Goal: Information Seeking & Learning: Learn about a topic

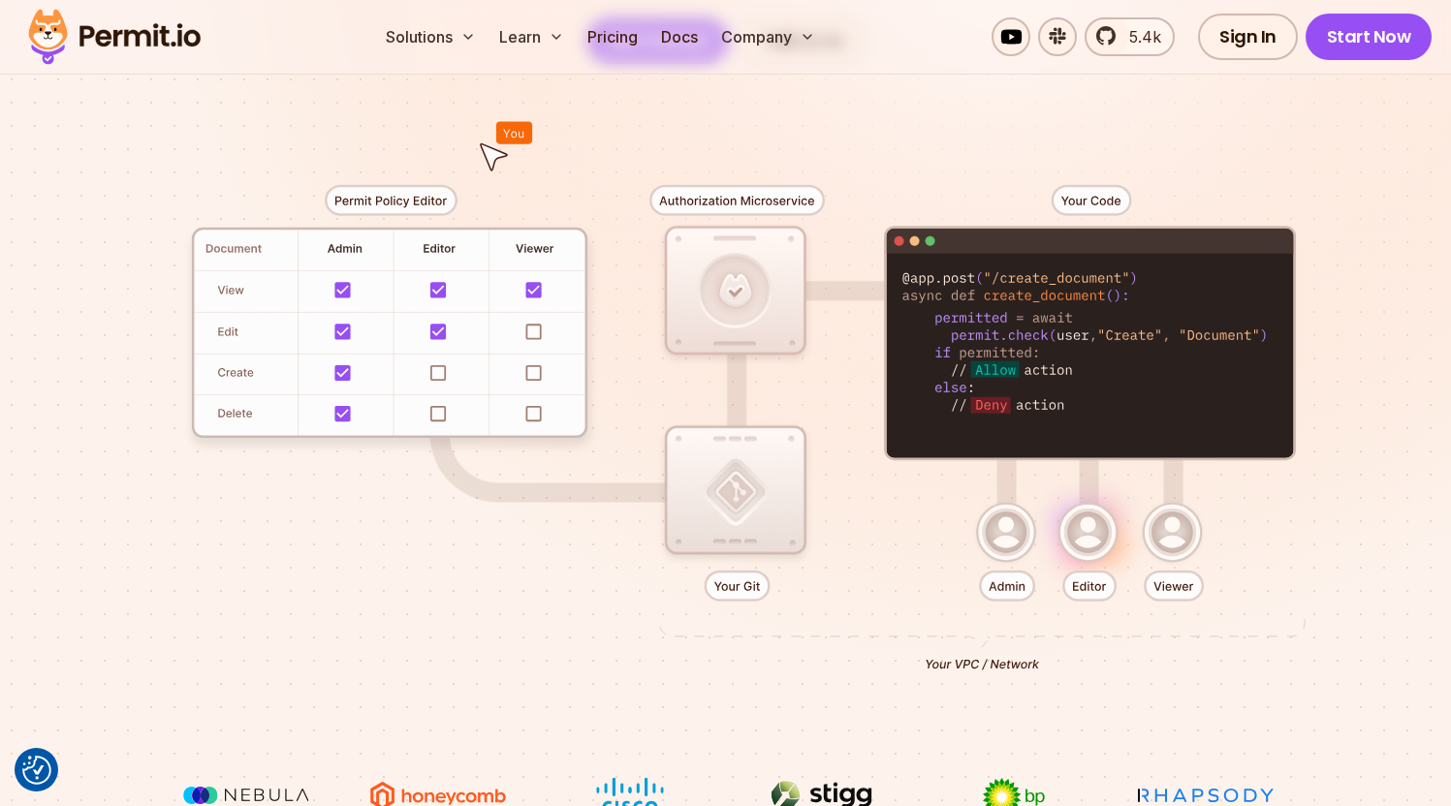
scroll to position [394, 0]
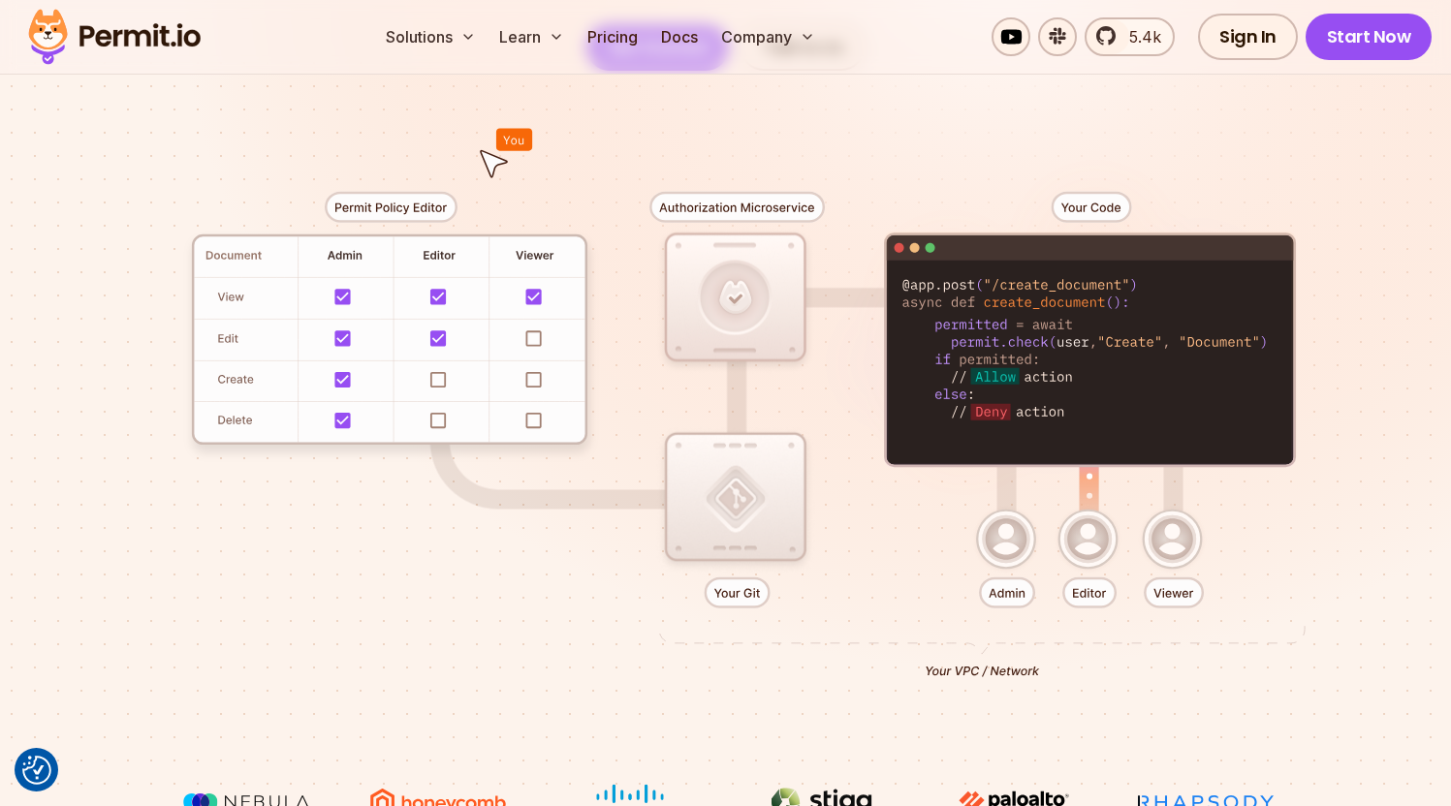
click at [453, 343] on div at bounding box center [725, 427] width 1357 height 713
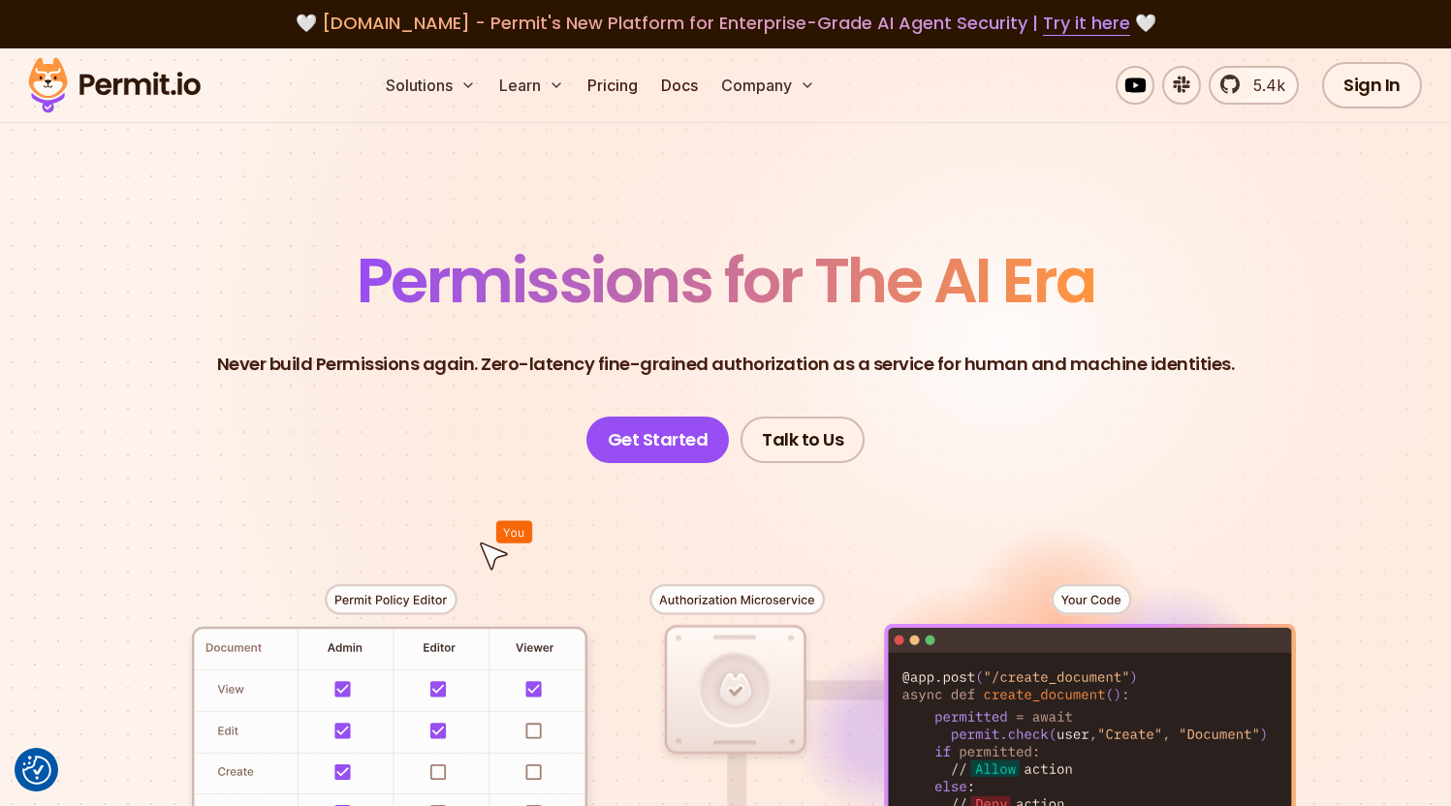
scroll to position [0, 0]
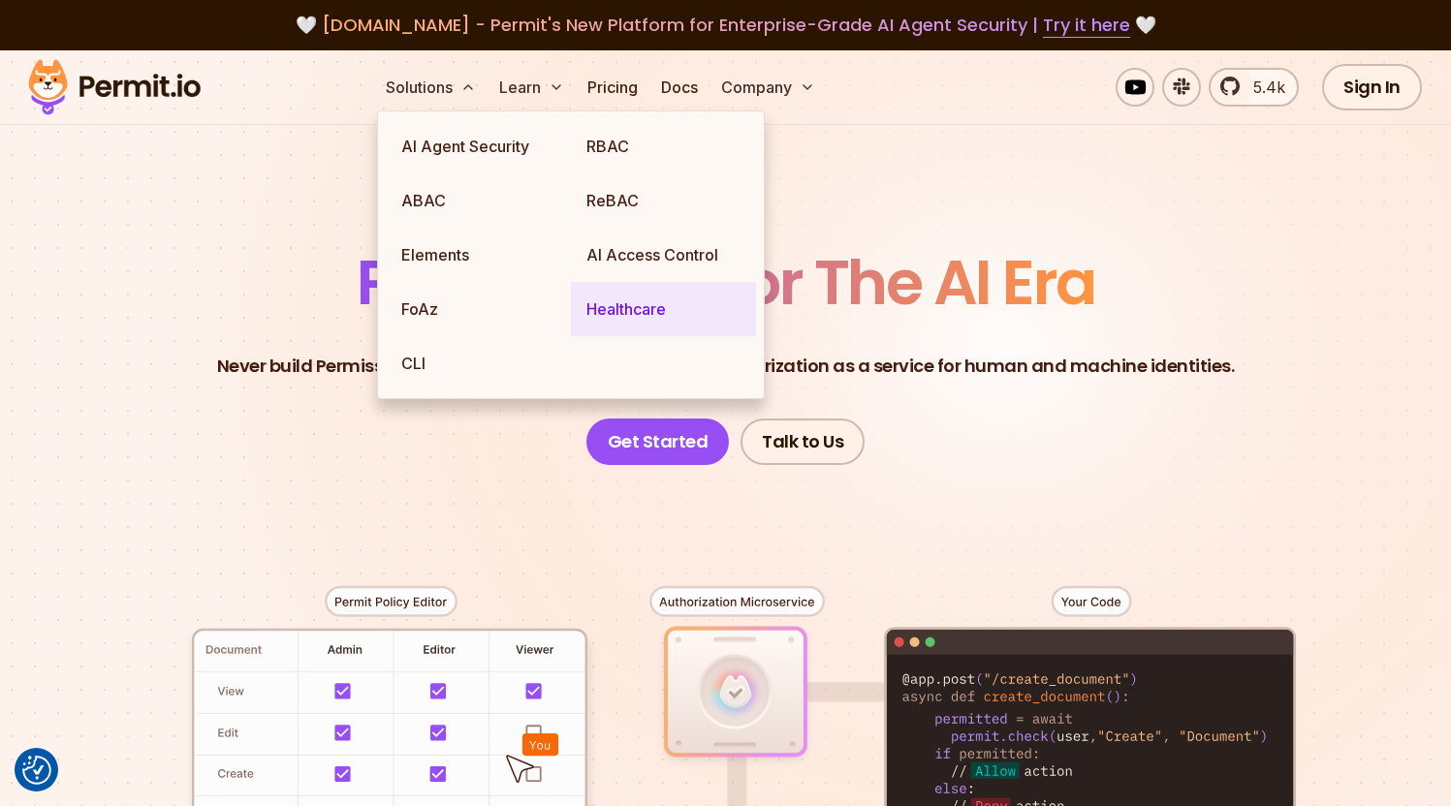
click at [657, 293] on link "Healthcare" at bounding box center [663, 309] width 185 height 54
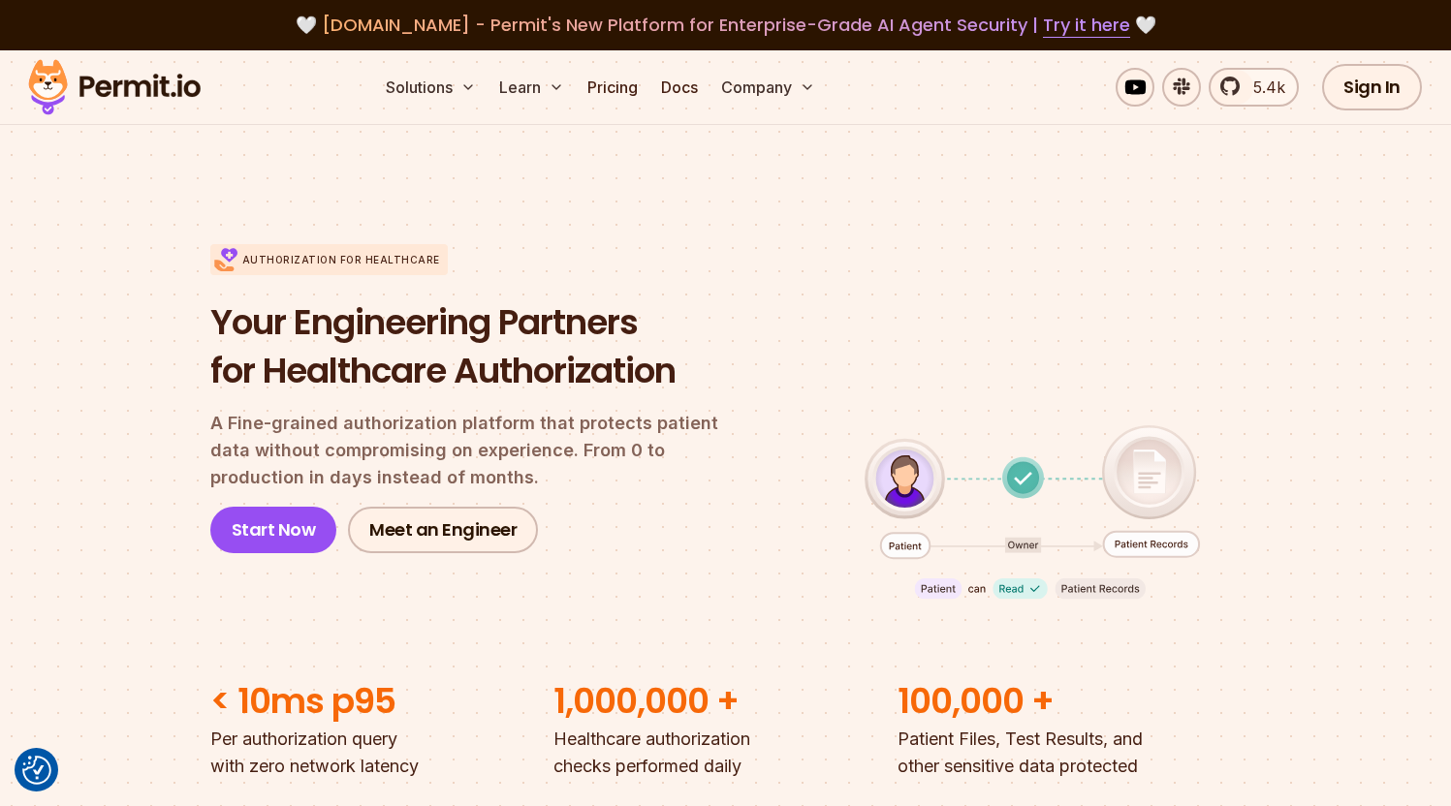
click at [924, 272] on div "Authorization for Healthcare Your Engineering Partners for Healthcare Authoriza…" at bounding box center [725, 398] width 1031 height 433
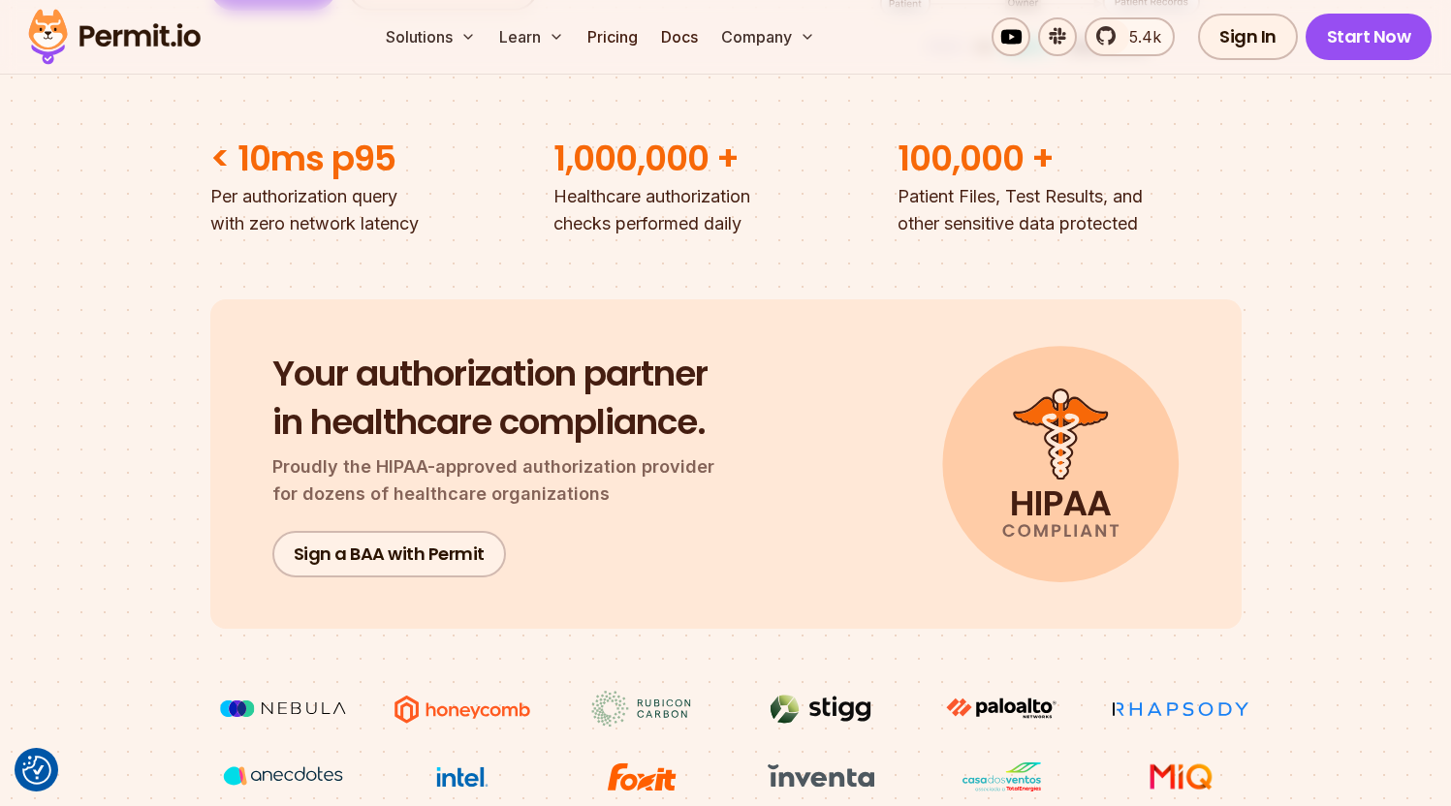
scroll to position [527, 0]
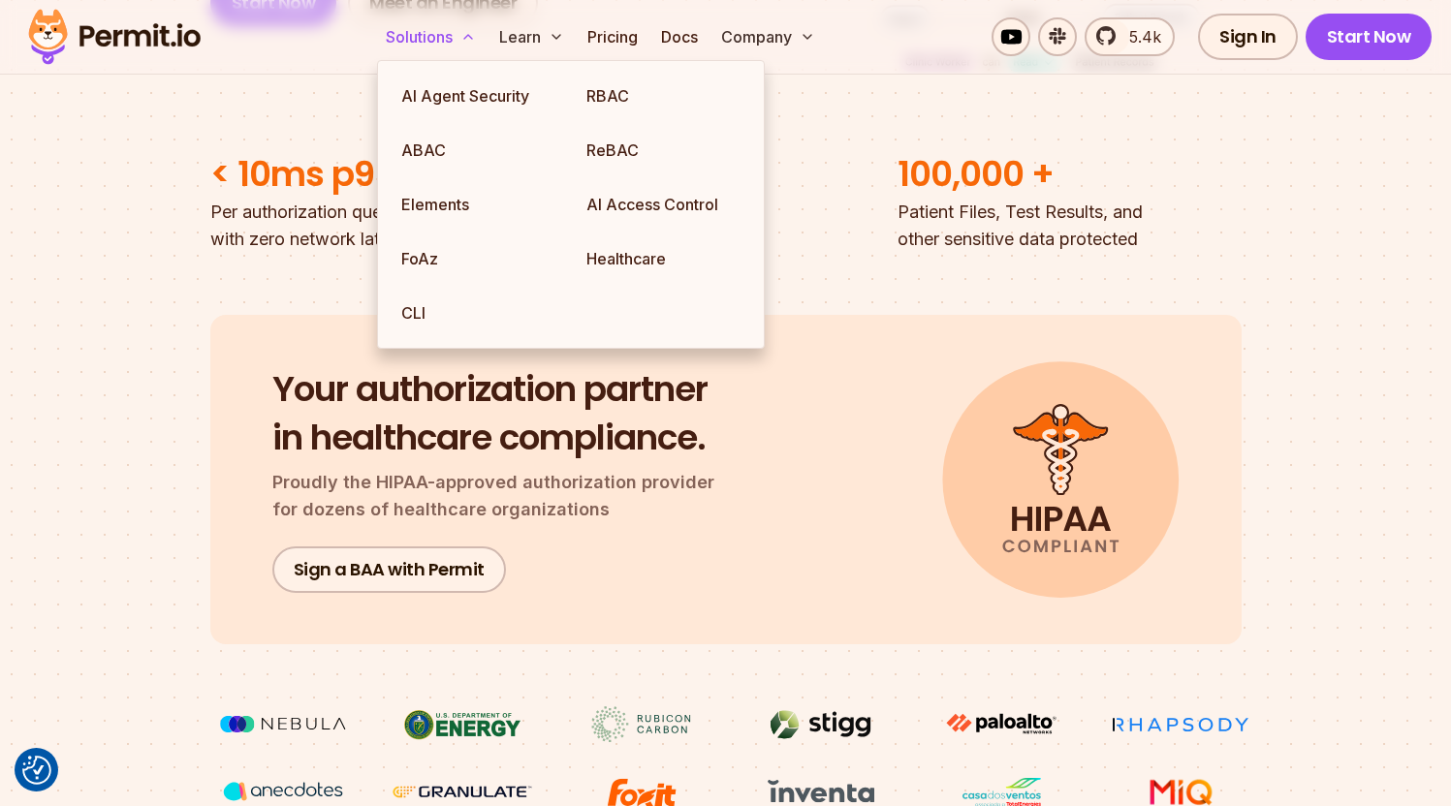
click at [421, 35] on button "Solutions" at bounding box center [431, 36] width 106 height 39
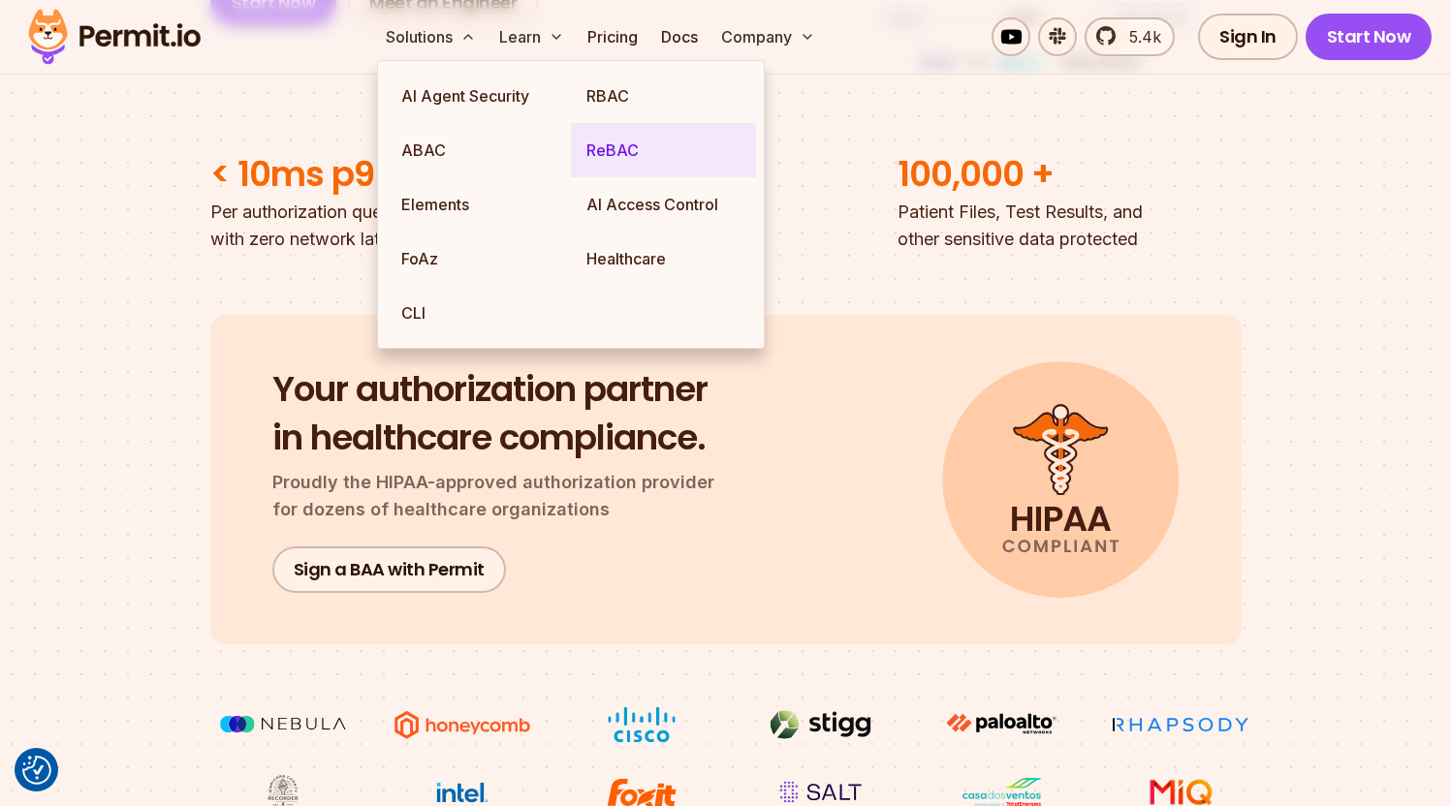
click at [623, 145] on link "ReBAC" at bounding box center [663, 150] width 185 height 54
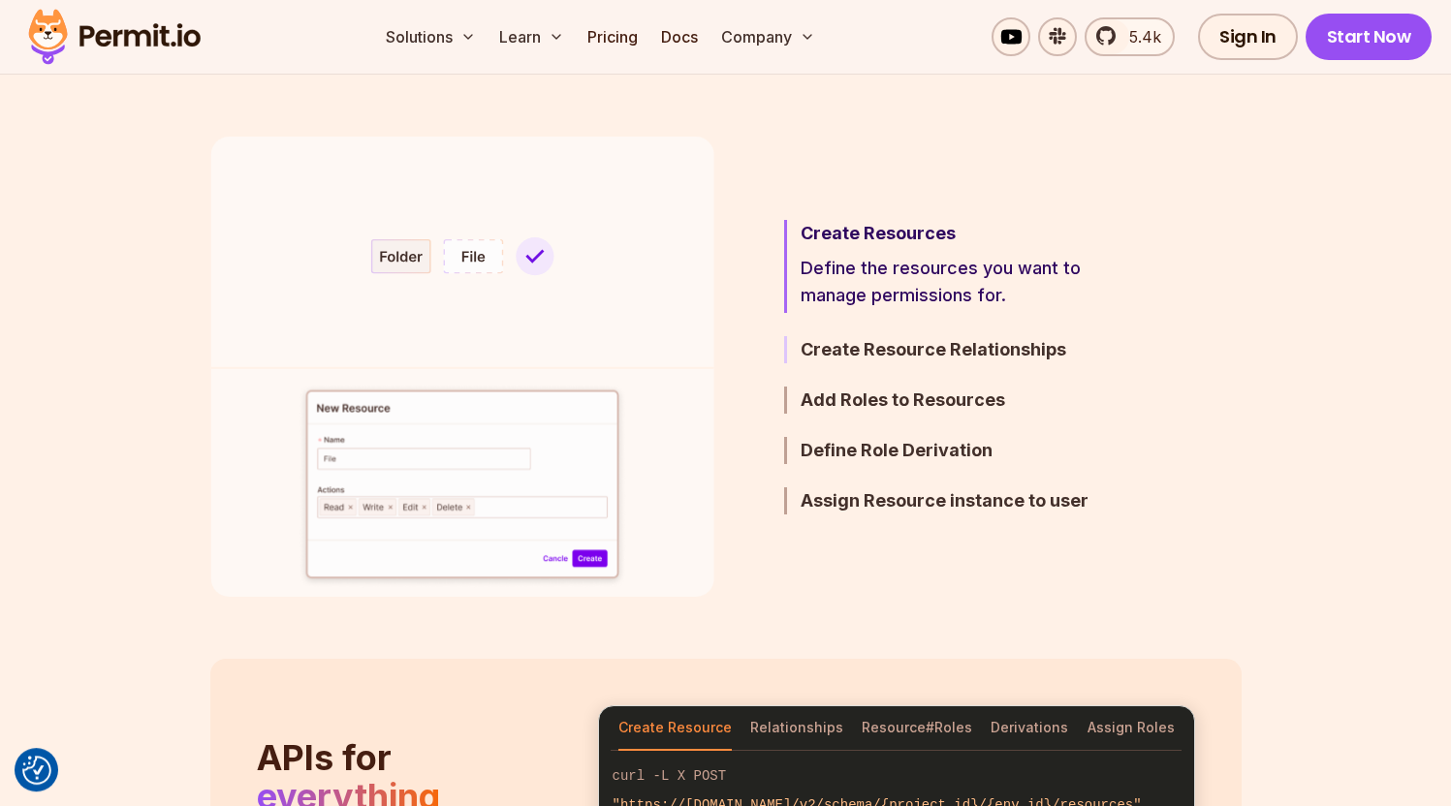
scroll to position [1132, 0]
click at [942, 336] on h3 "Create Resource Relationships" at bounding box center [969, 349] width 338 height 27
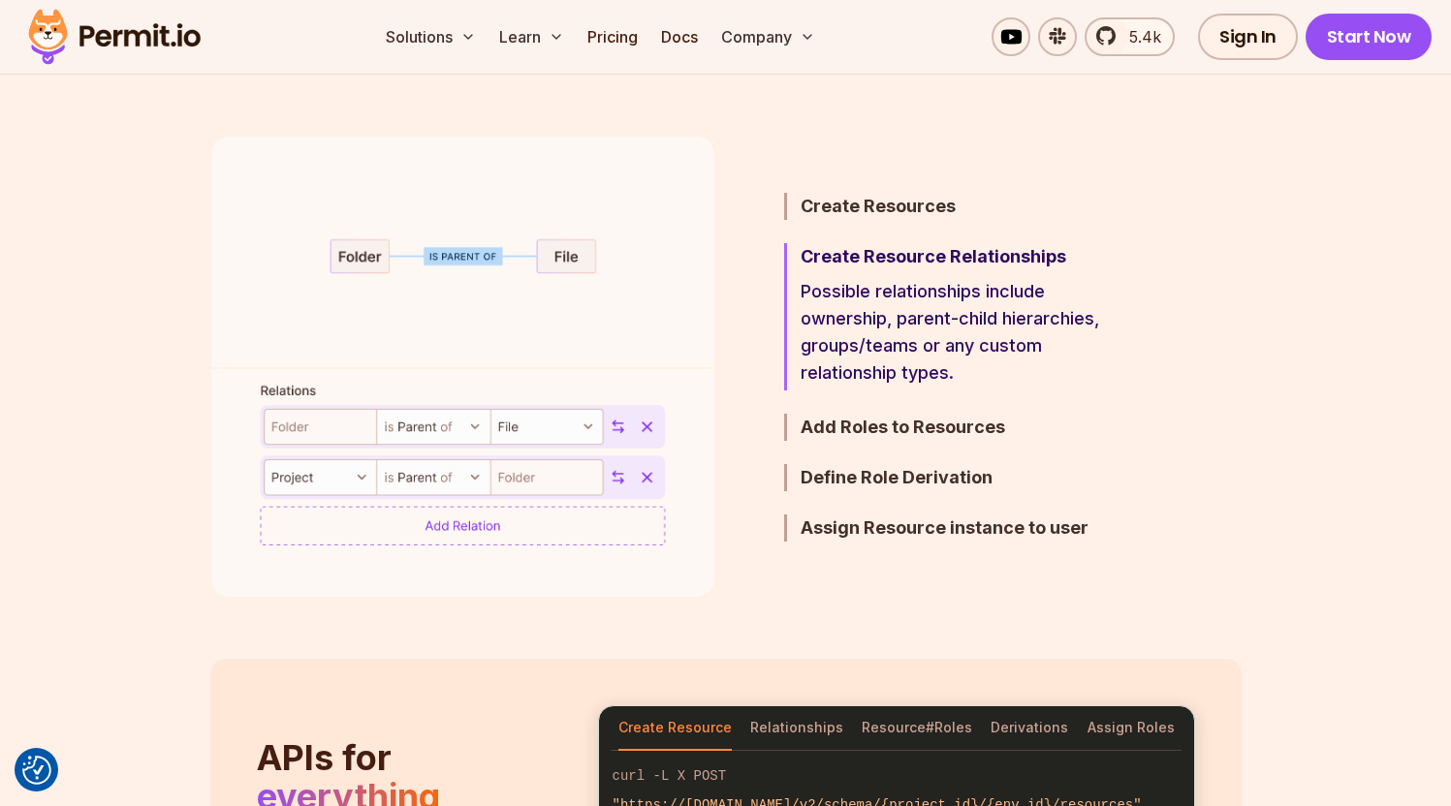
click at [877, 452] on ul "Create Resources Define the resources you want to manage permissions for. Creat…" at bounding box center [937, 367] width 401 height 460
click at [878, 434] on h3 "Add Roles to Resources" at bounding box center [969, 427] width 338 height 27
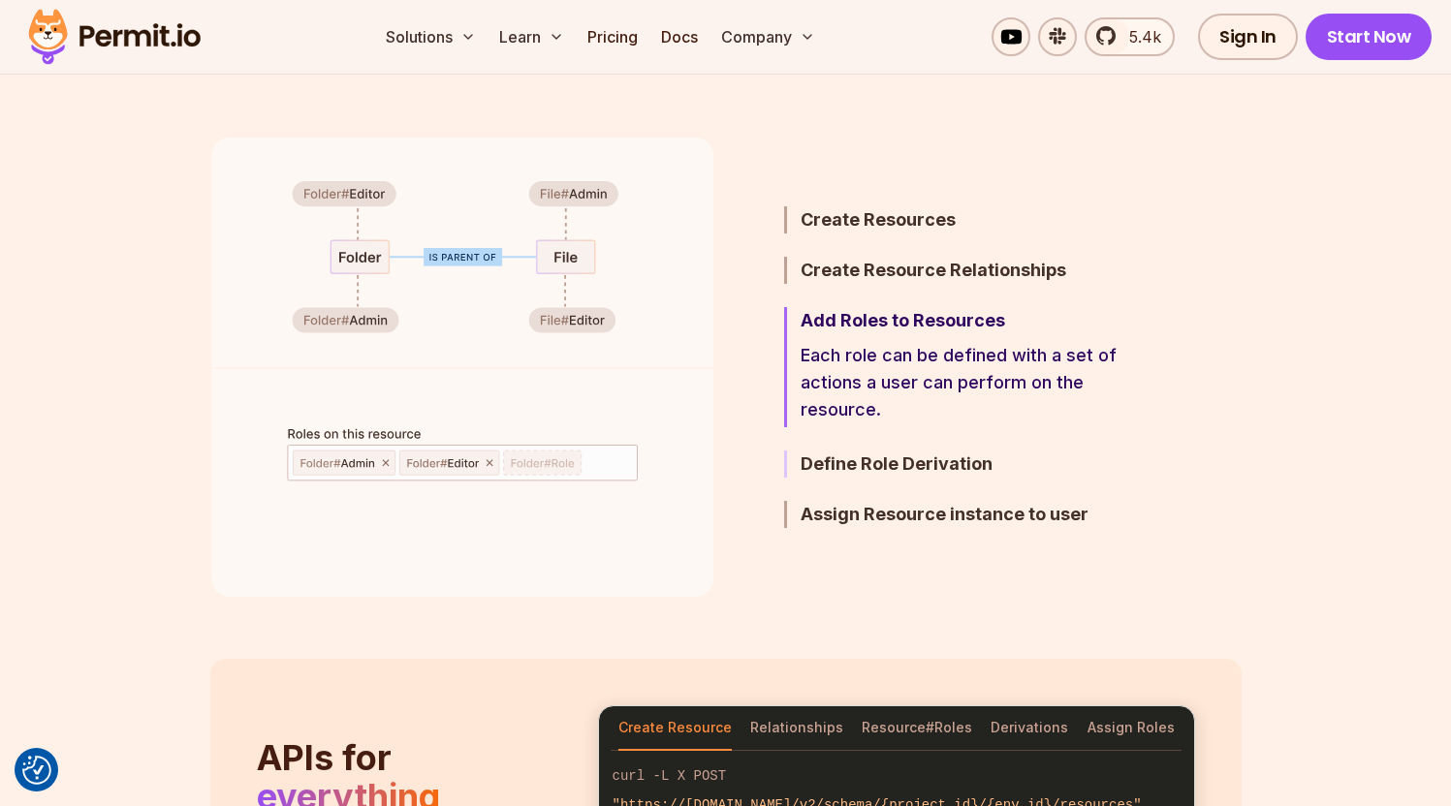
click at [872, 459] on h3 "Define Role Derivation" at bounding box center [969, 464] width 338 height 27
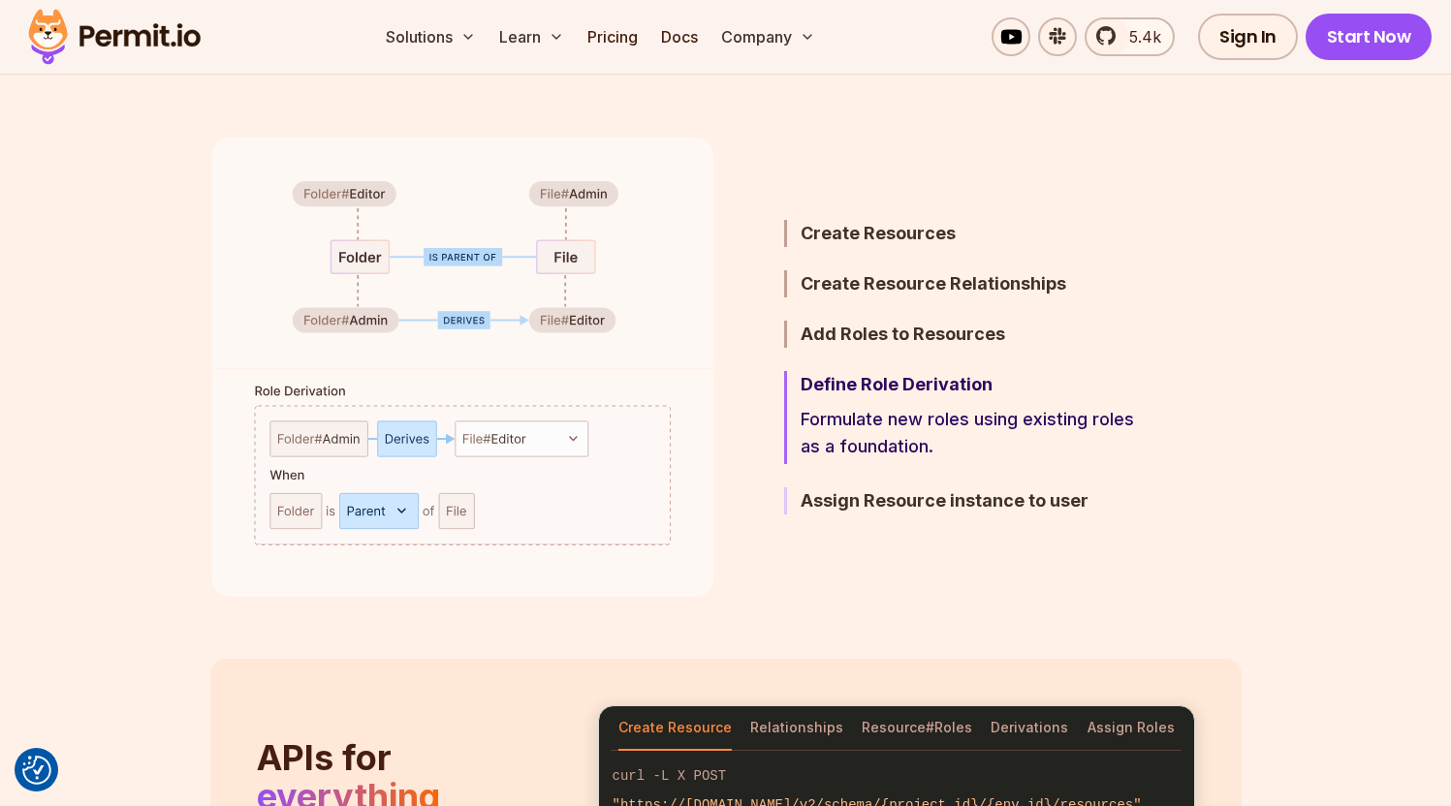
click at [910, 507] on h3 "Assign Resource instance to user" at bounding box center [969, 500] width 338 height 27
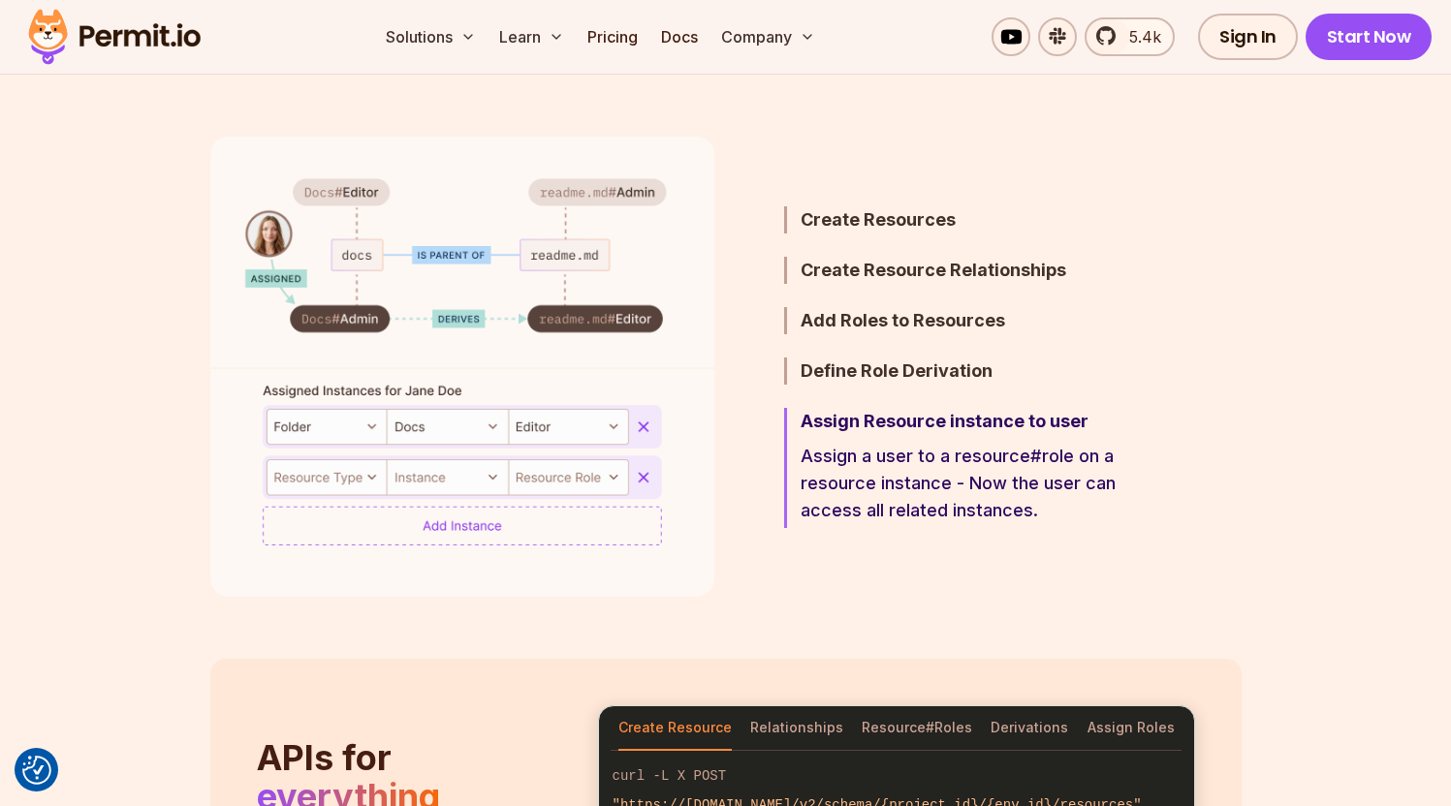
click at [867, 357] on ul "Create Resources Define the resources you want to manage permissions for. Creat…" at bounding box center [937, 367] width 401 height 460
click at [867, 364] on h3 "Define Role Derivation" at bounding box center [969, 371] width 338 height 27
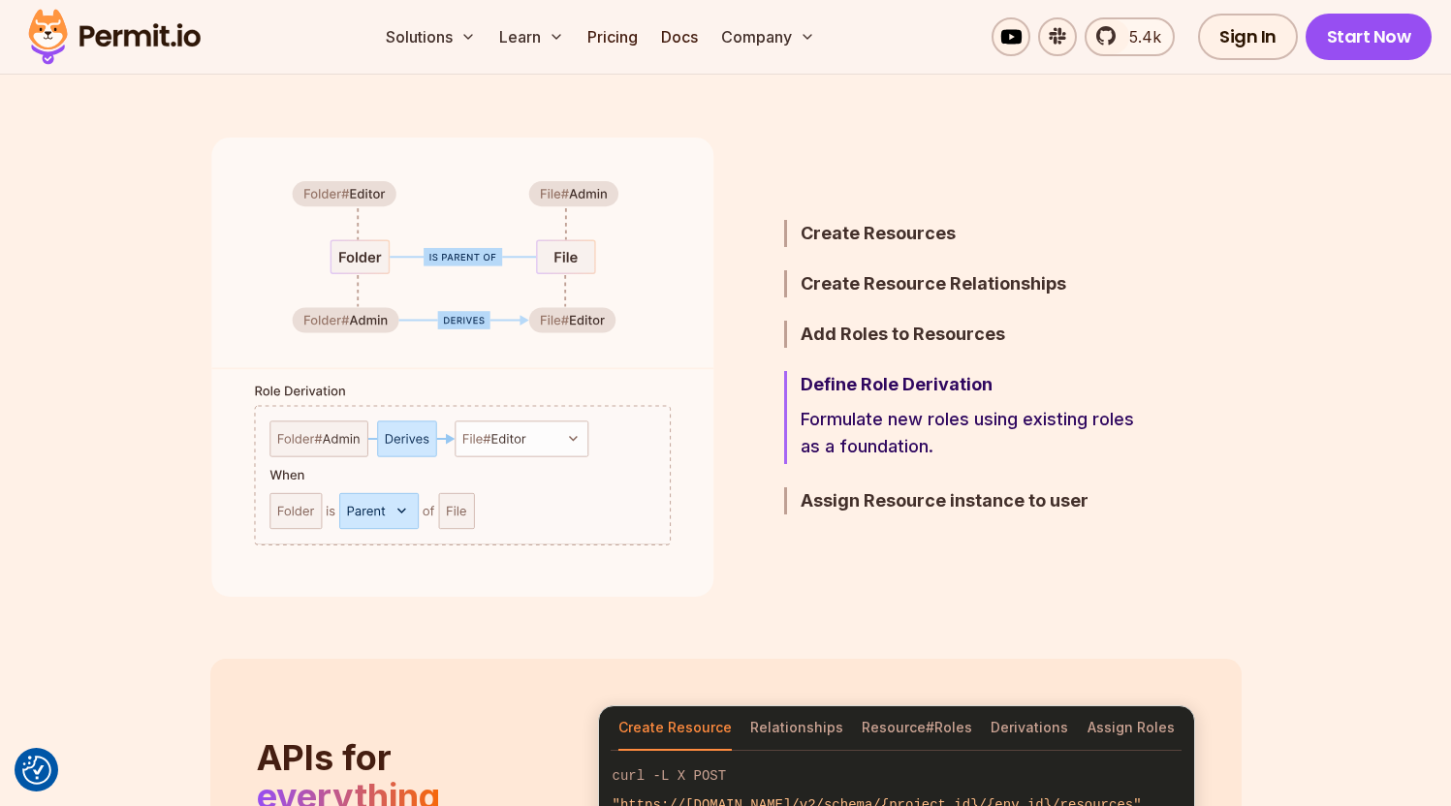
click at [868, 355] on ul "Create Resources Define the resources you want to manage permissions for. Creat…" at bounding box center [937, 367] width 401 height 460
click at [870, 338] on h3 "Add Roles to Resources" at bounding box center [969, 334] width 338 height 27
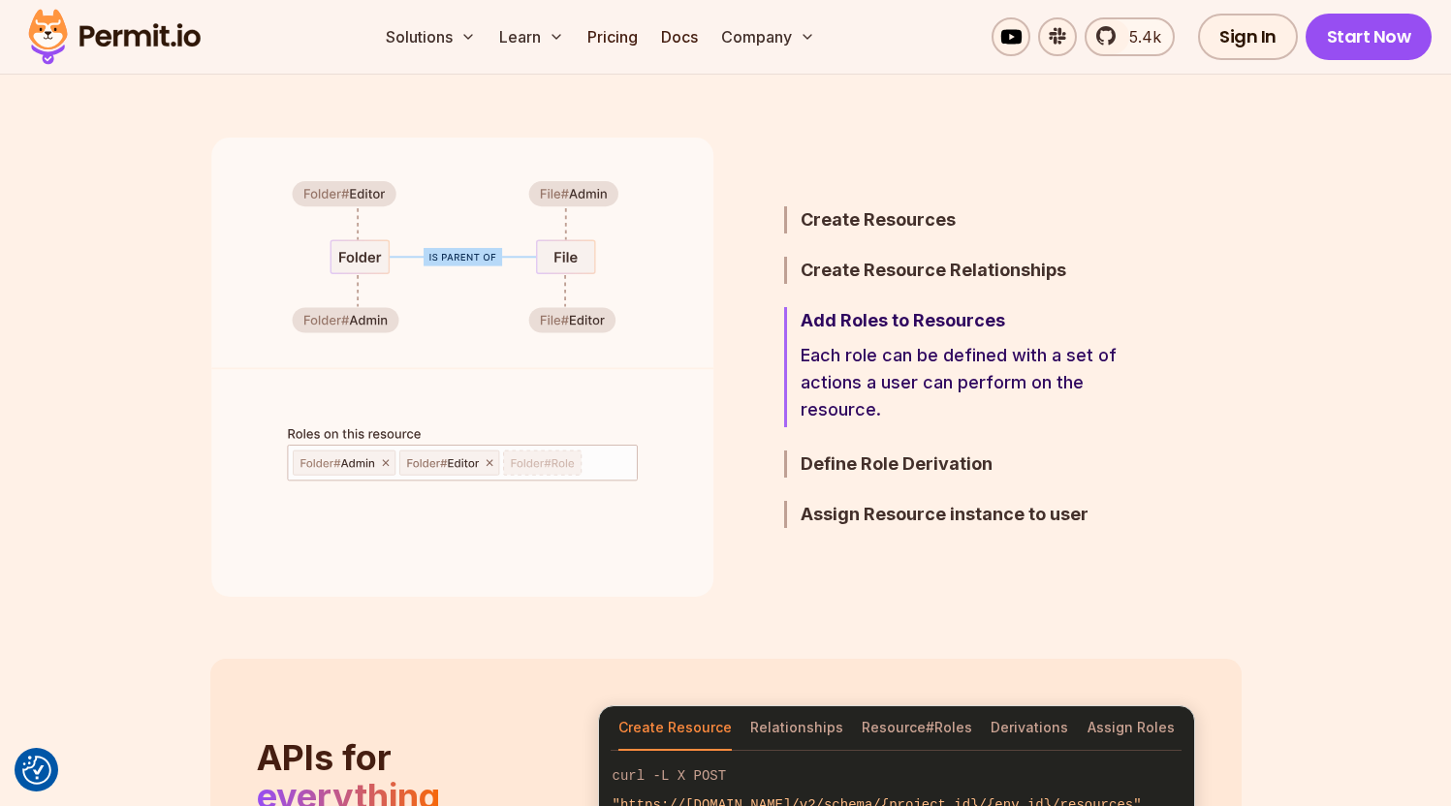
click at [878, 299] on ul "Create Resources Define the resources you want to manage permissions for. Creat…" at bounding box center [937, 367] width 401 height 460
click at [880, 283] on h3 "Create Resource Relationships" at bounding box center [969, 270] width 338 height 27
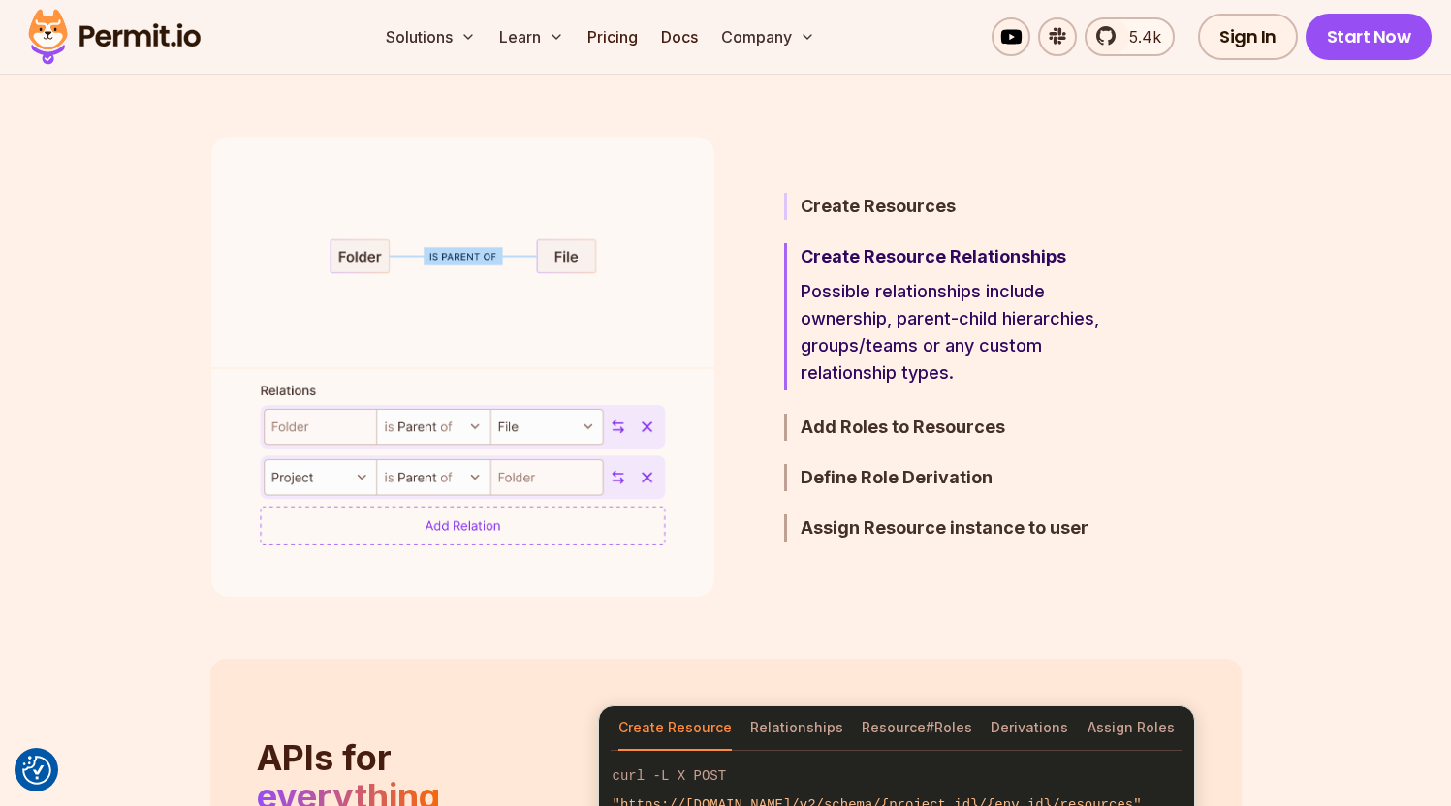
click at [843, 219] on h3 "Create Resources" at bounding box center [969, 206] width 338 height 27
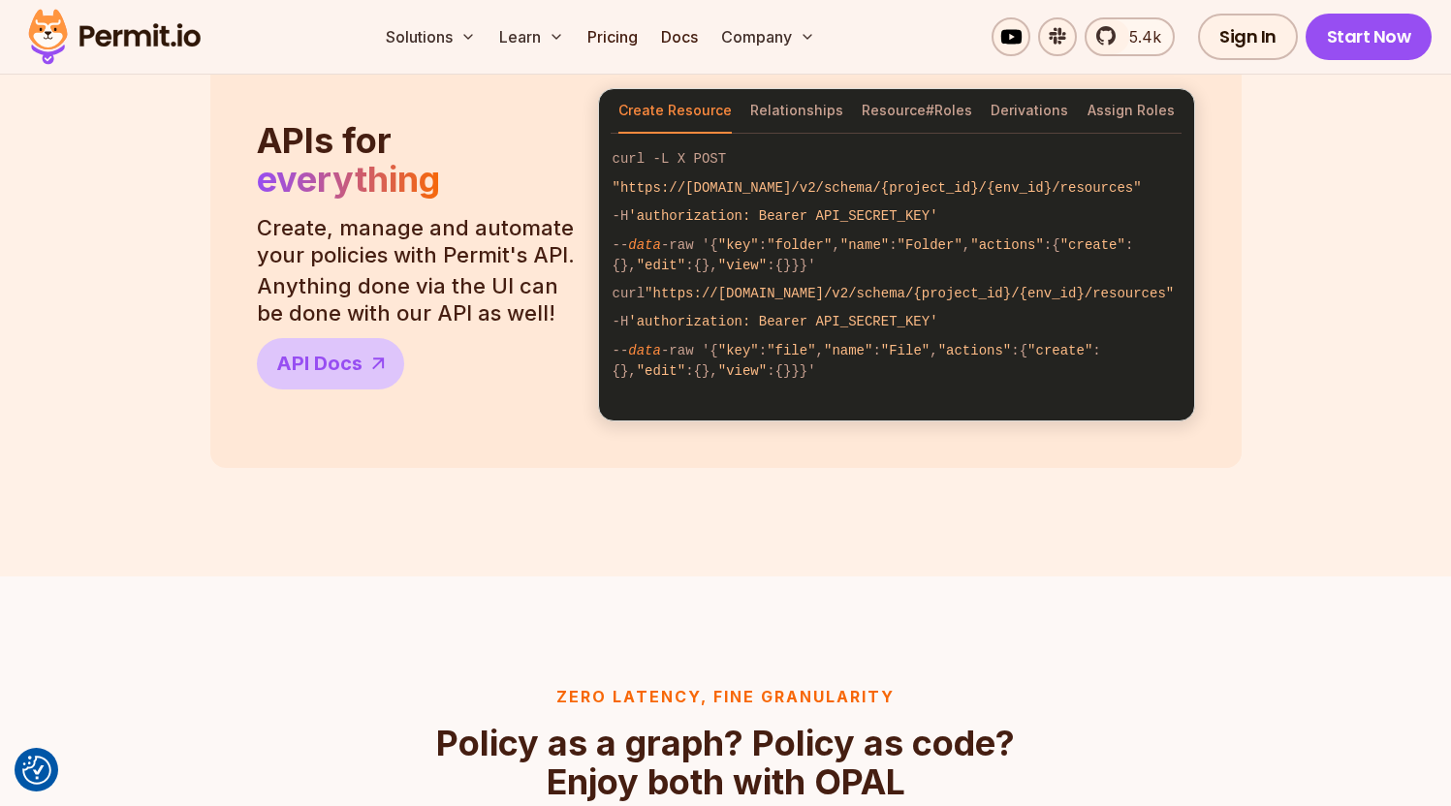
scroll to position [1752, 0]
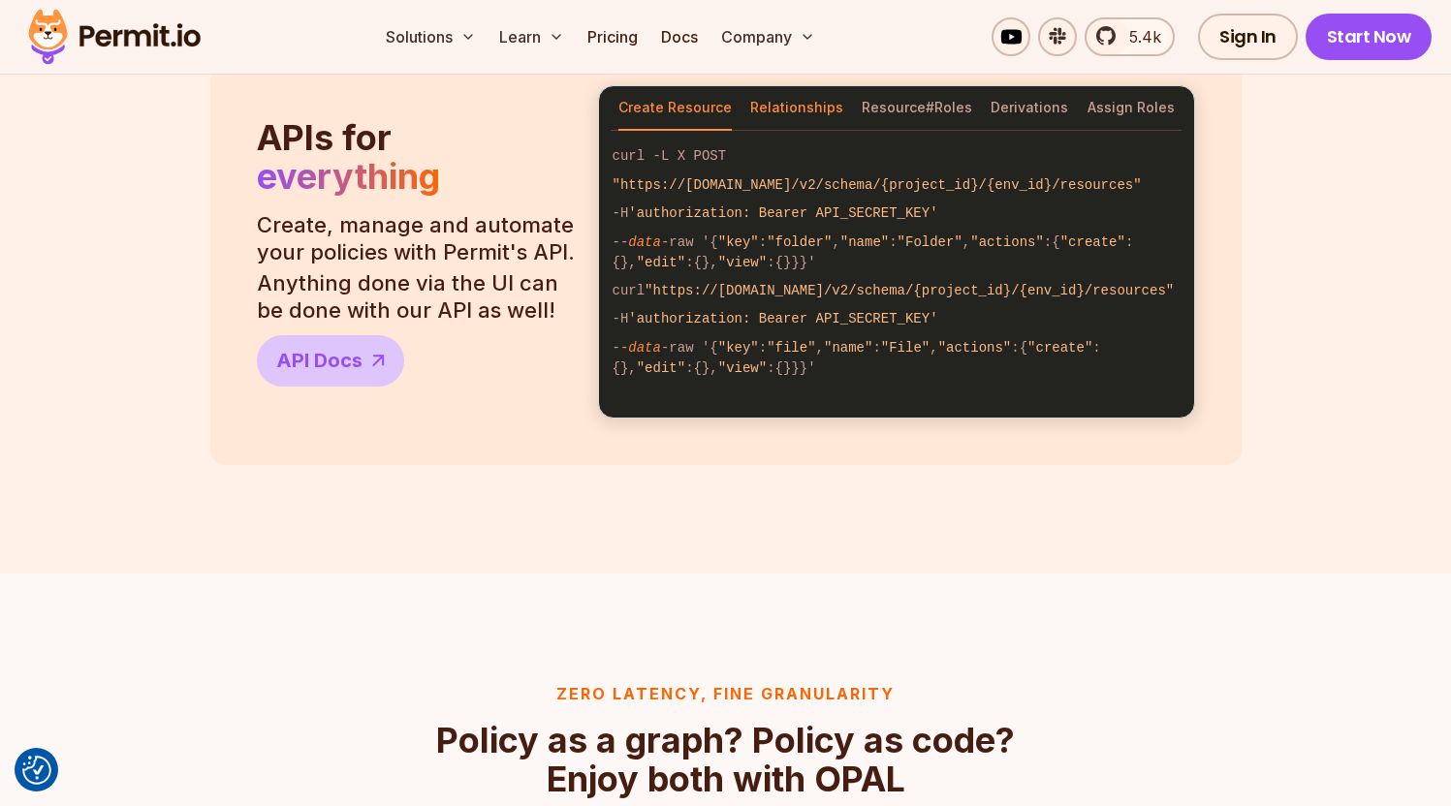
click at [829, 109] on button "Relationships" at bounding box center [796, 108] width 93 height 45
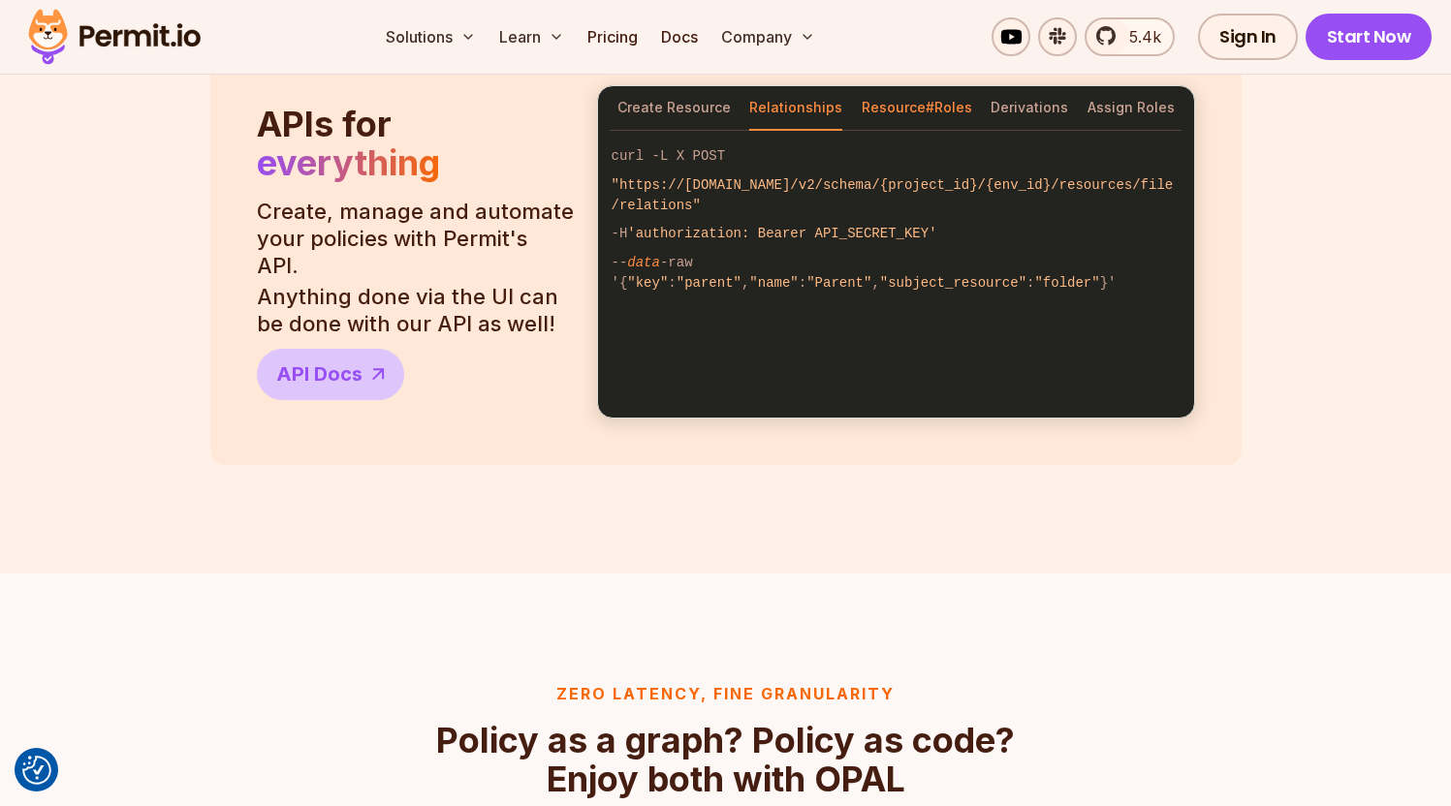
click at [929, 117] on button "Resource#Roles" at bounding box center [917, 108] width 110 height 45
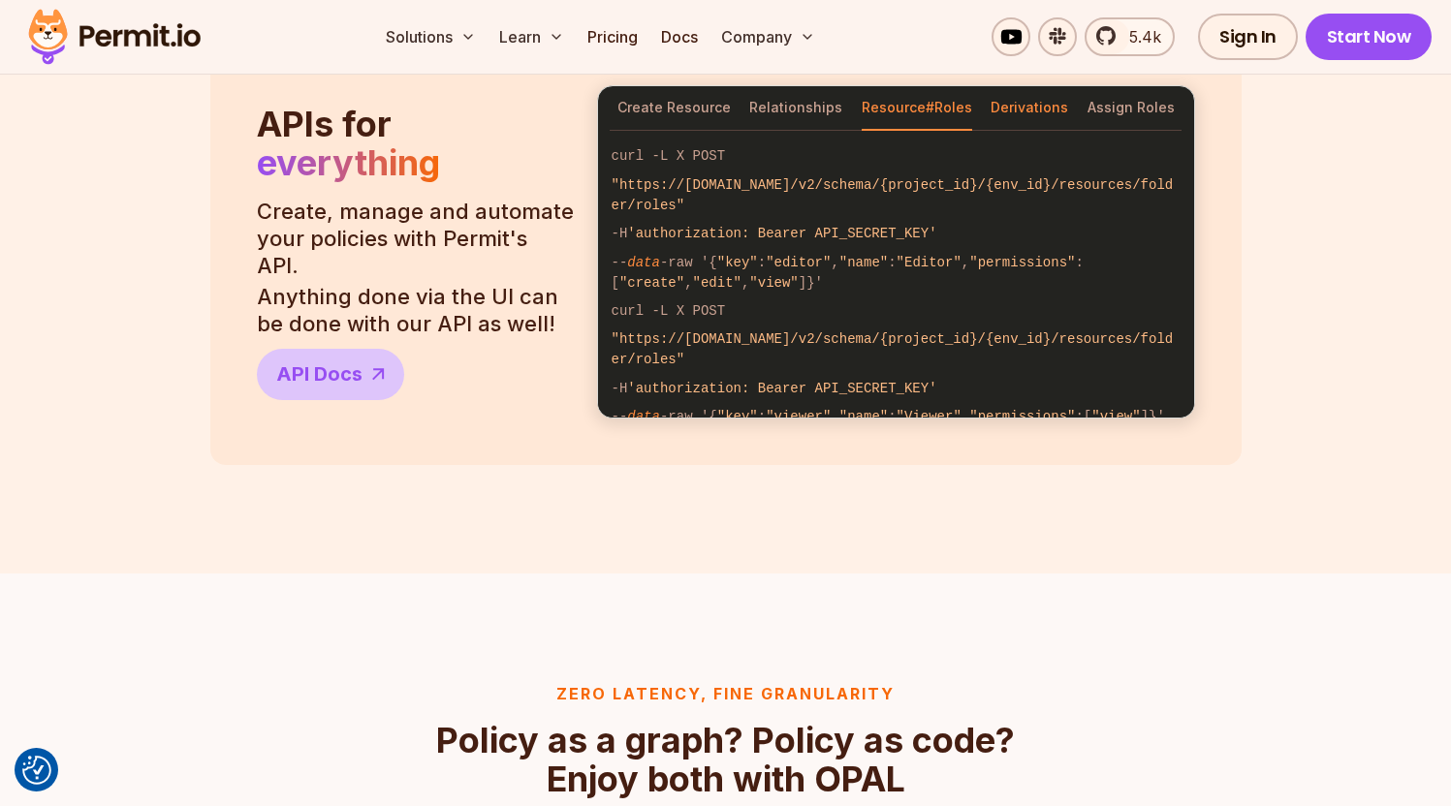
click at [1036, 110] on button "Derivations" at bounding box center [1029, 108] width 78 height 45
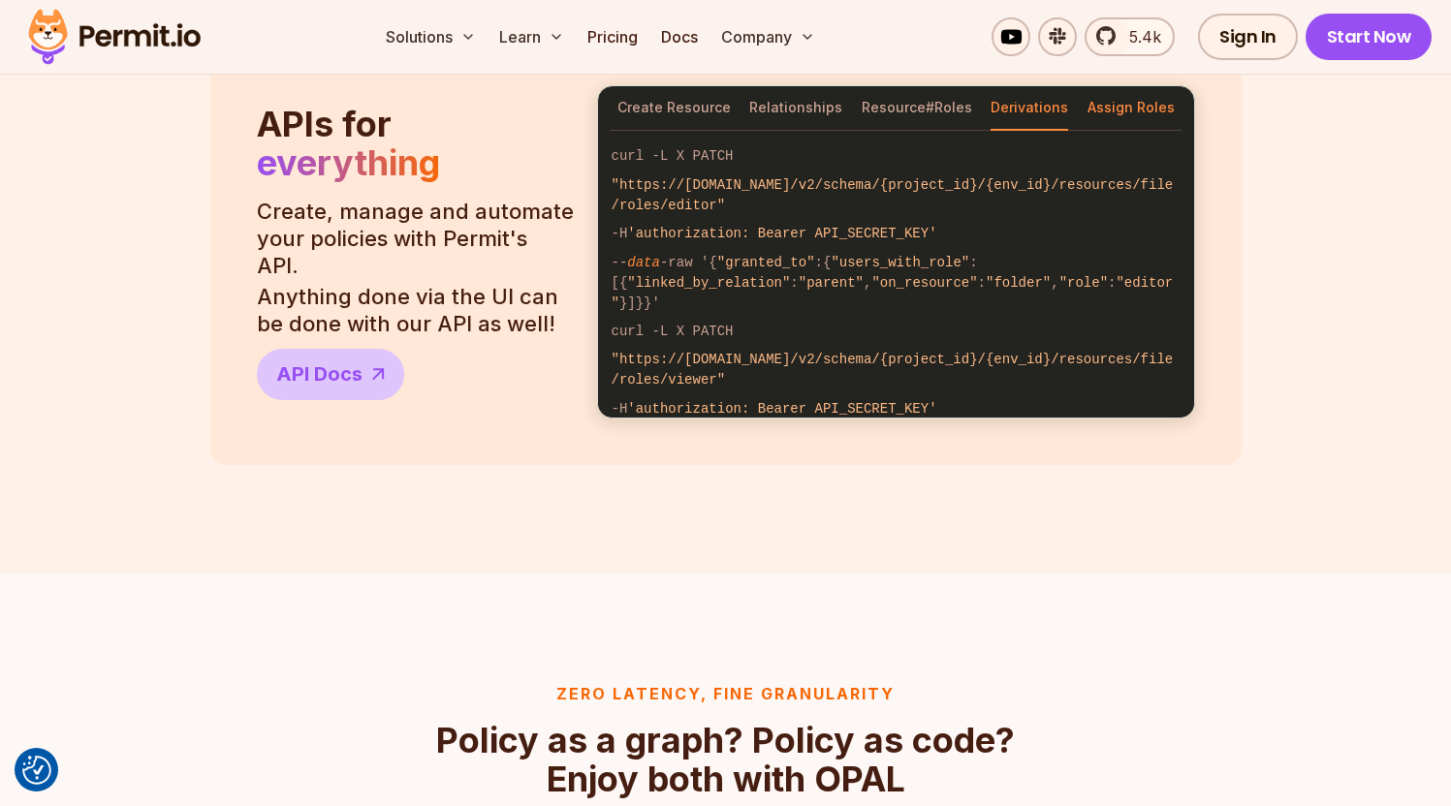
click at [1145, 113] on button "Assign Roles" at bounding box center [1130, 108] width 87 height 45
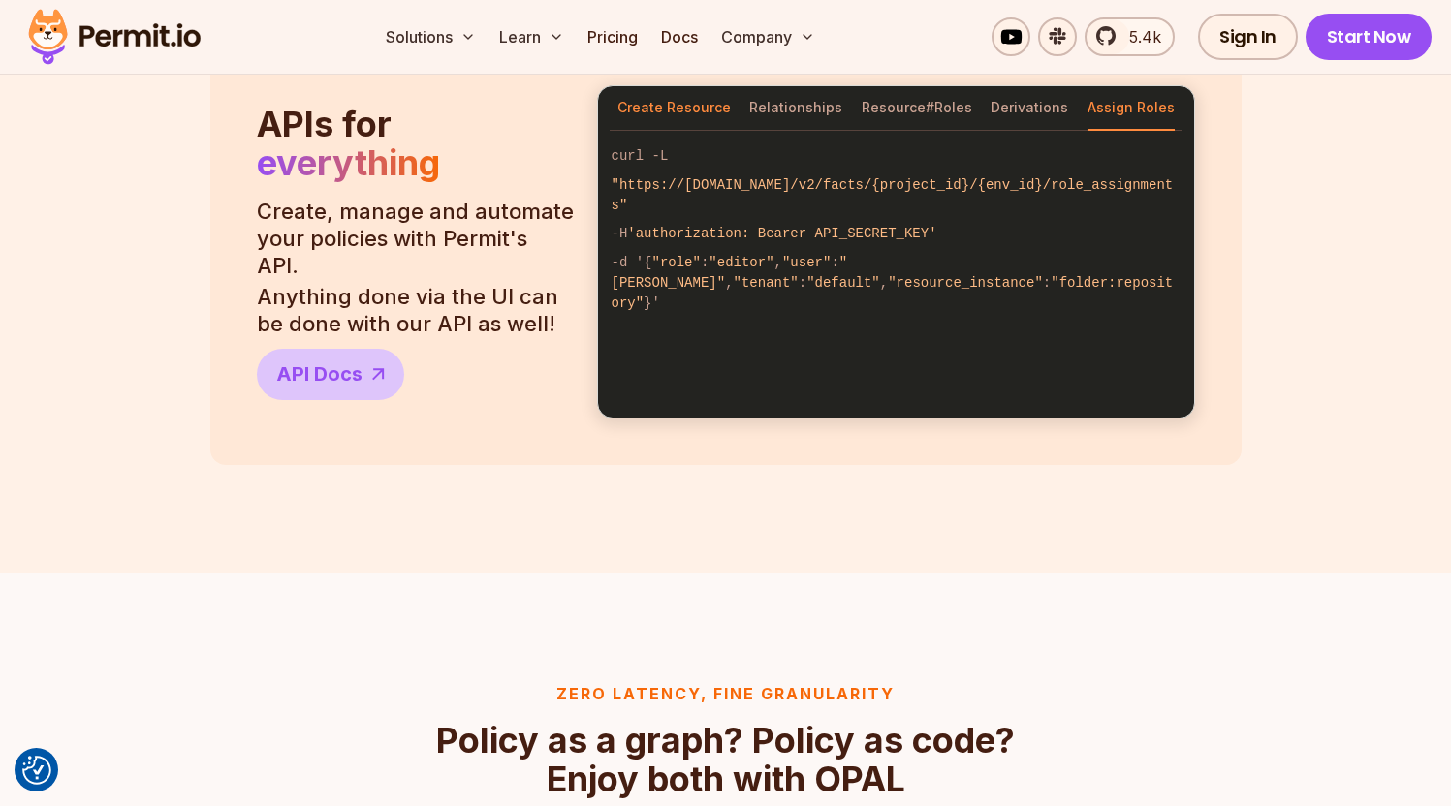
click at [661, 106] on button "Create Resource" at bounding box center [673, 108] width 113 height 45
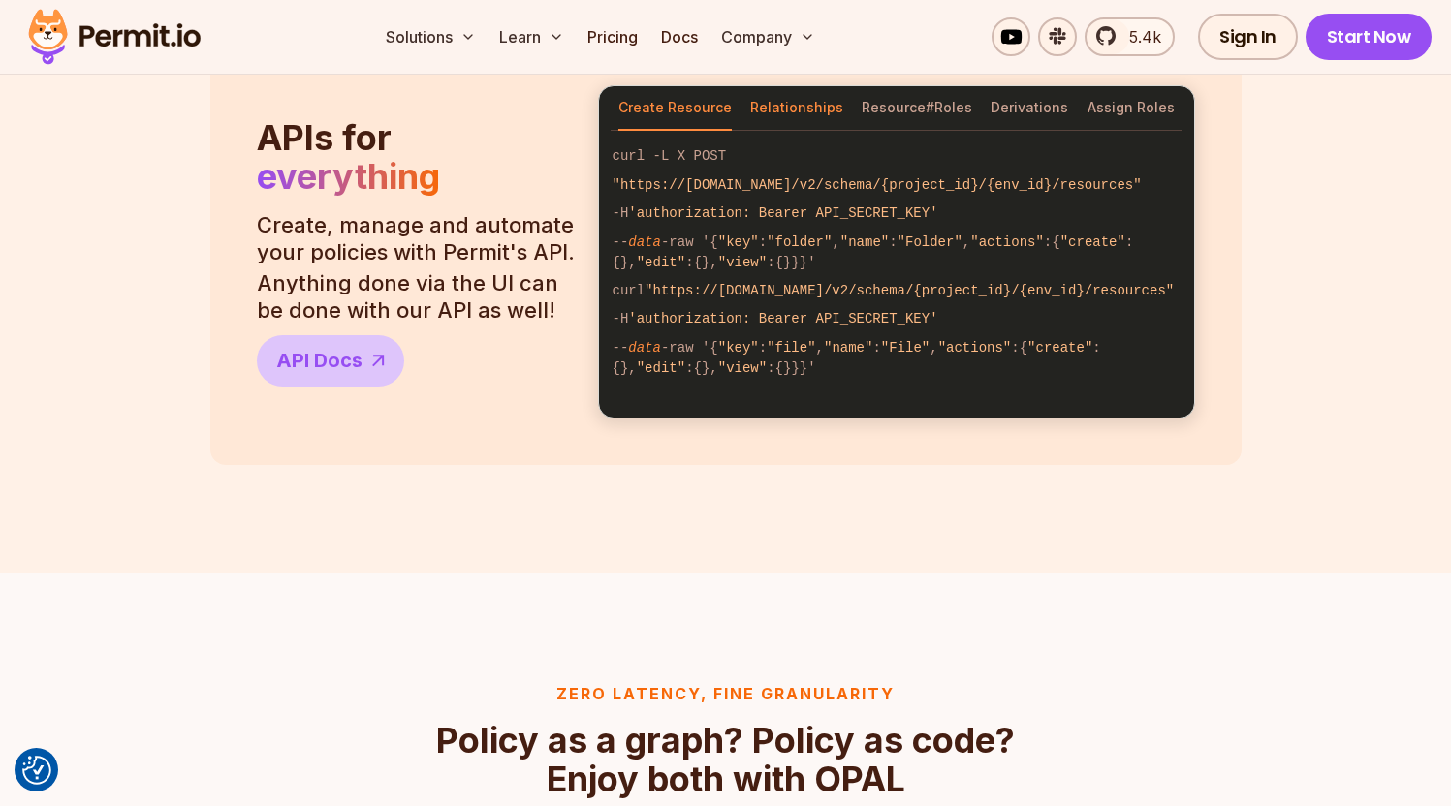
click at [816, 118] on button "Relationships" at bounding box center [796, 108] width 93 height 45
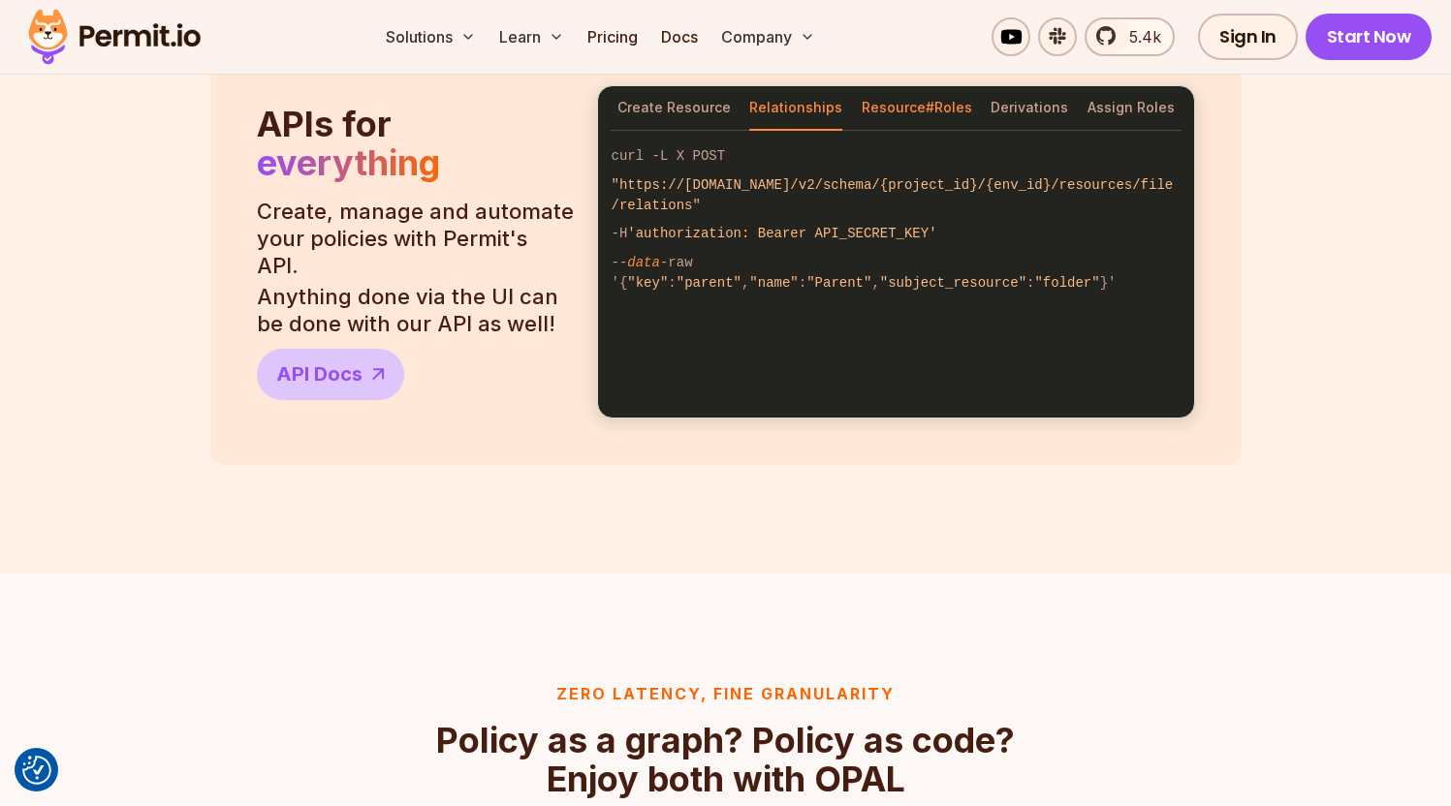
click at [931, 106] on button "Resource#Roles" at bounding box center [917, 108] width 110 height 45
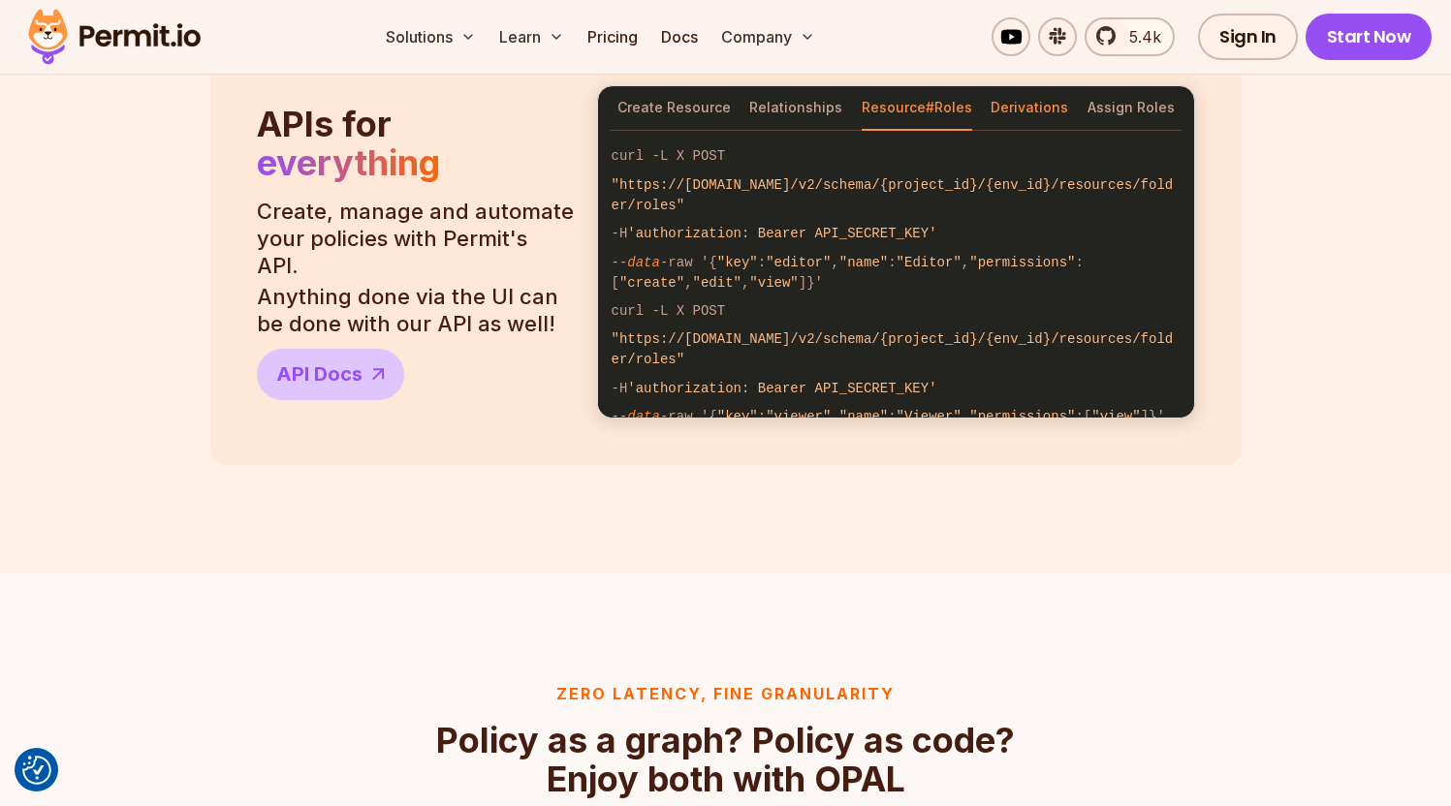
click at [1039, 105] on button "Derivations" at bounding box center [1029, 108] width 78 height 45
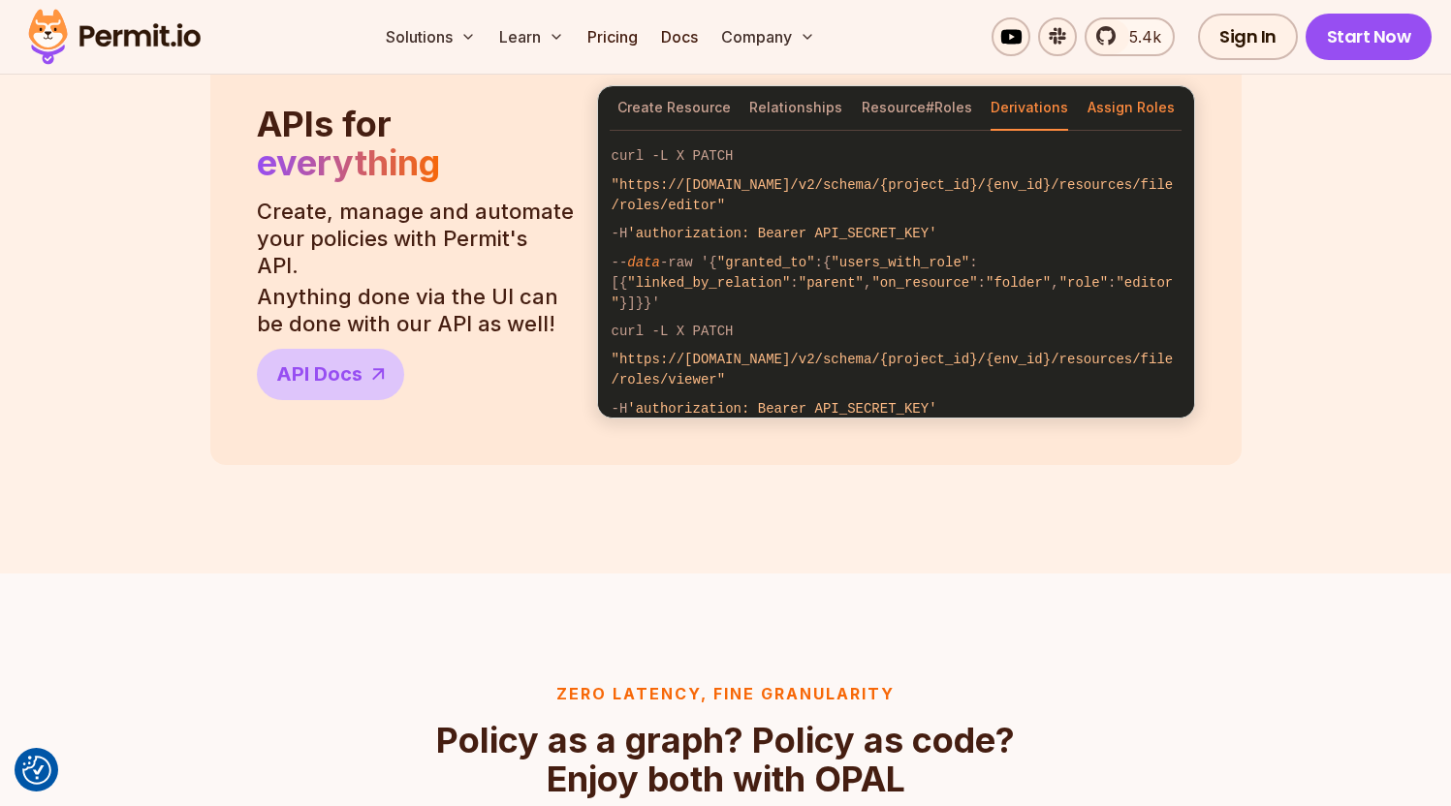
click at [1147, 114] on button "Assign Roles" at bounding box center [1130, 108] width 87 height 45
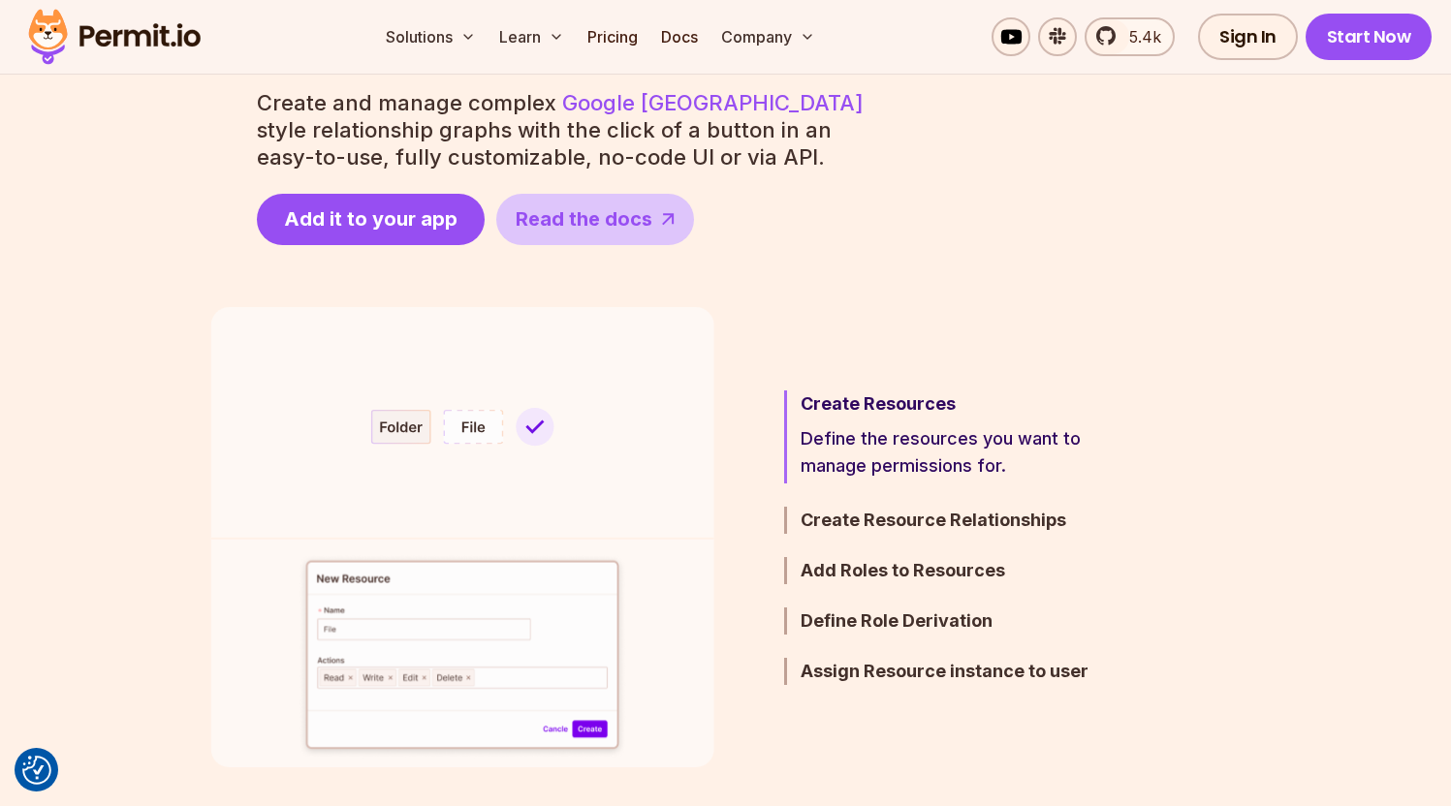
scroll to position [1256, 0]
